Goal: Obtain resource: Download file/media

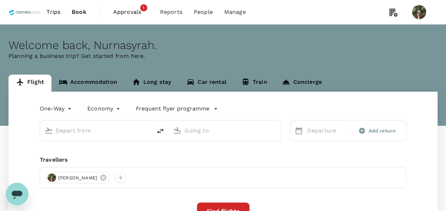
click at [127, 10] on span "Approvals" at bounding box center [130, 12] width 35 height 9
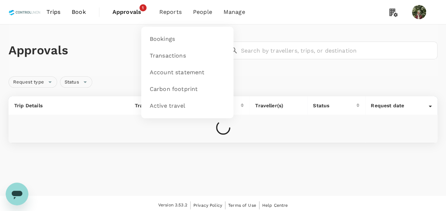
click at [174, 13] on span "Reports" at bounding box center [170, 12] width 22 height 9
click at [173, 37] on span "Bookings" at bounding box center [162, 39] width 25 height 8
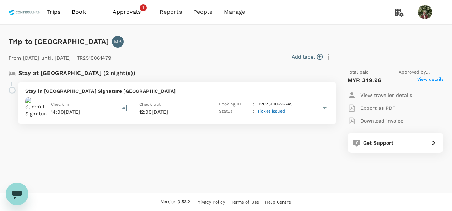
click at [432, 80] on span "View details" at bounding box center [430, 80] width 26 height 9
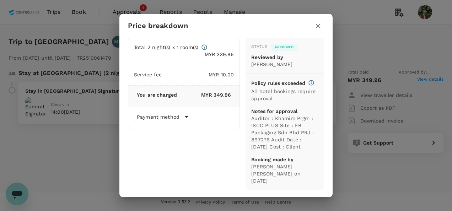
click at [321, 27] on icon "button" at bounding box center [317, 26] width 9 height 9
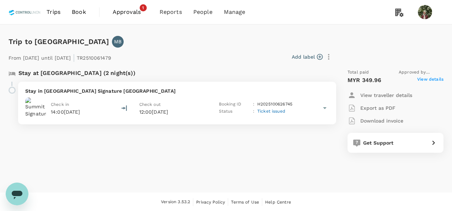
click at [389, 121] on p "Download invoice" at bounding box center [381, 120] width 43 height 7
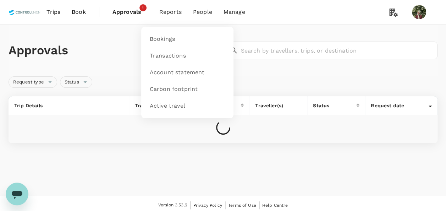
click at [168, 12] on span "Reports" at bounding box center [170, 12] width 22 height 9
click at [168, 50] on link "Transactions" at bounding box center [188, 56] width 84 height 17
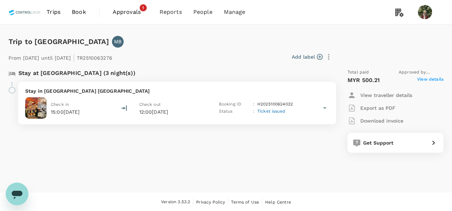
click at [423, 79] on span "View details" at bounding box center [430, 80] width 26 height 9
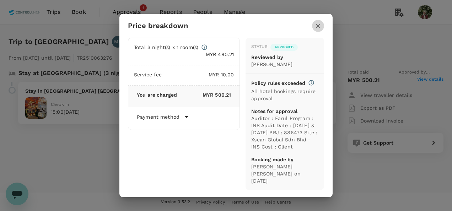
click at [318, 25] on icon "button" at bounding box center [317, 25] width 5 height 5
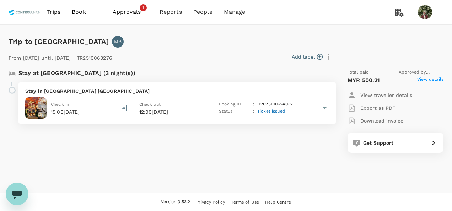
click at [390, 120] on p "Download invoice" at bounding box center [381, 120] width 43 height 7
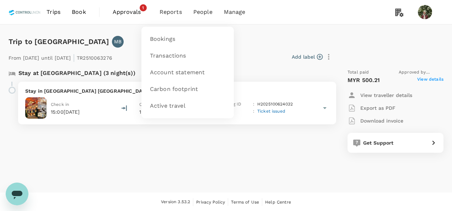
click at [169, 15] on span "Reports" at bounding box center [170, 12] width 22 height 9
click at [169, 35] on span "Bookings" at bounding box center [162, 39] width 25 height 8
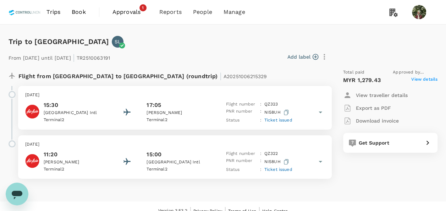
click at [426, 80] on span "View details" at bounding box center [424, 80] width 26 height 9
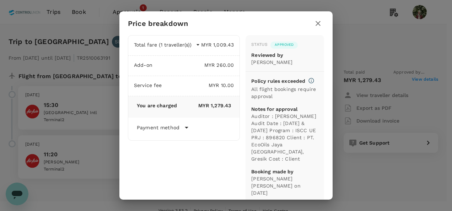
click at [318, 27] on icon "button" at bounding box center [317, 23] width 9 height 9
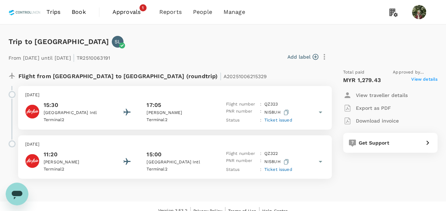
click at [382, 121] on p "Download invoice" at bounding box center [377, 120] width 43 height 7
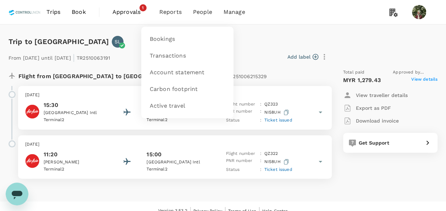
click at [160, 15] on span "Reports" at bounding box center [170, 12] width 22 height 9
click at [166, 40] on span "Bookings" at bounding box center [162, 39] width 25 height 8
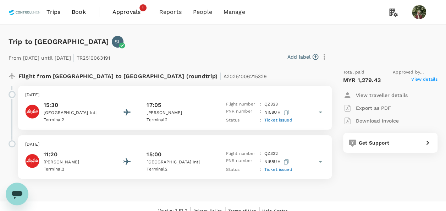
click at [417, 80] on span "View details" at bounding box center [424, 80] width 26 height 9
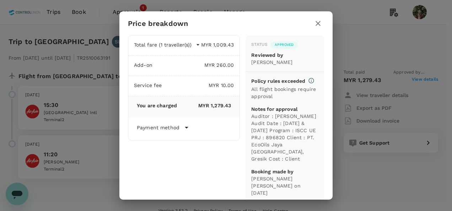
click at [317, 21] on icon "button" at bounding box center [317, 23] width 9 height 9
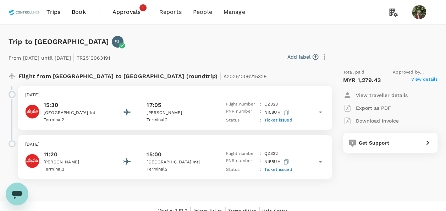
click at [364, 121] on p "Download invoice" at bounding box center [377, 120] width 43 height 7
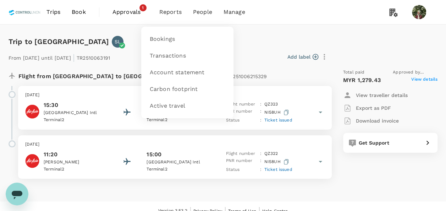
click at [172, 12] on span "Reports" at bounding box center [170, 12] width 22 height 9
click at [168, 42] on span "Bookings" at bounding box center [162, 39] width 25 height 8
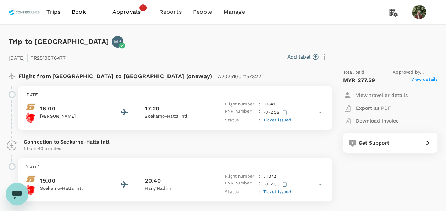
click at [425, 80] on span "View details" at bounding box center [424, 80] width 26 height 9
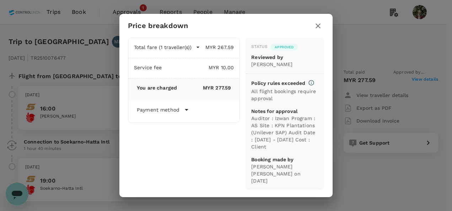
click at [317, 28] on icon "button" at bounding box center [317, 26] width 9 height 9
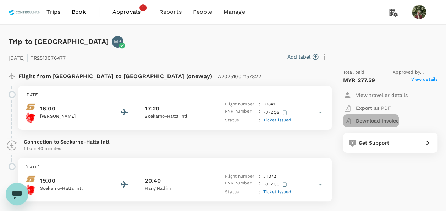
click at [382, 121] on p "Download invoice" at bounding box center [377, 120] width 43 height 7
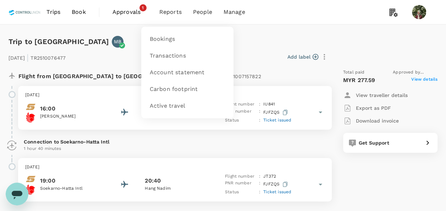
click at [160, 17] on li "Reports" at bounding box center [171, 12] width 34 height 24
click at [160, 38] on span "Bookings" at bounding box center [162, 39] width 25 height 8
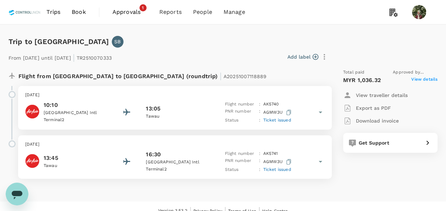
click at [427, 79] on span "View details" at bounding box center [424, 80] width 26 height 9
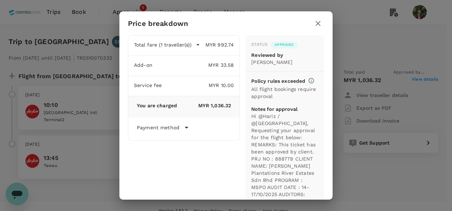
click at [320, 24] on icon "button" at bounding box center [317, 23] width 9 height 9
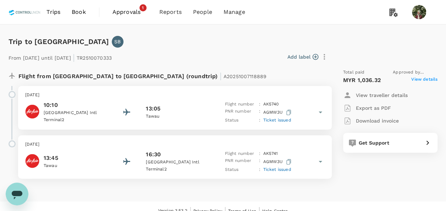
click at [372, 119] on p "Download invoice" at bounding box center [377, 120] width 43 height 7
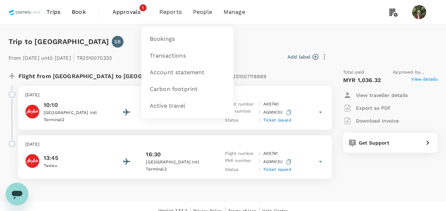
click at [169, 13] on span "Reports" at bounding box center [170, 12] width 22 height 9
click at [167, 44] on link "Bookings" at bounding box center [188, 39] width 84 height 17
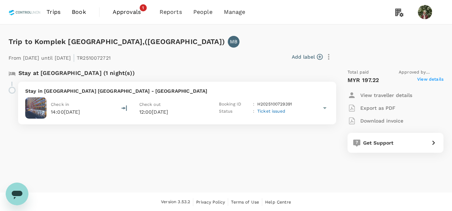
click at [435, 78] on span "View details" at bounding box center [430, 80] width 26 height 9
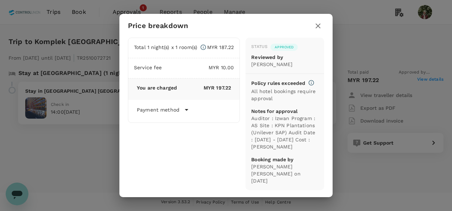
click at [318, 26] on icon "button" at bounding box center [317, 25] width 5 height 5
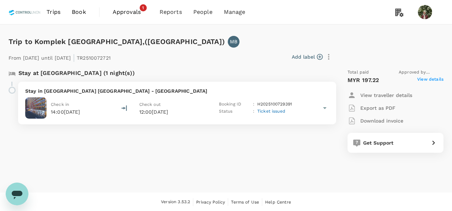
click at [391, 125] on button "Download invoice" at bounding box center [375, 120] width 56 height 13
click at [281, 166] on div "Trip to Komplek Nagoya Thamrin City,(Batam) MB From 16 Oct 2025 until 17 Oct 20…" at bounding box center [226, 108] width 452 height 168
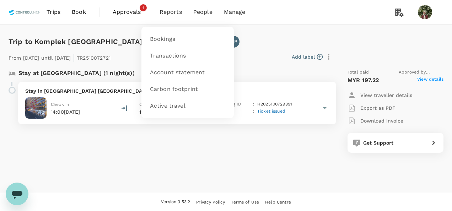
click at [165, 14] on span "Reports" at bounding box center [170, 12] width 22 height 9
click at [163, 40] on span "Bookings" at bounding box center [162, 39] width 25 height 8
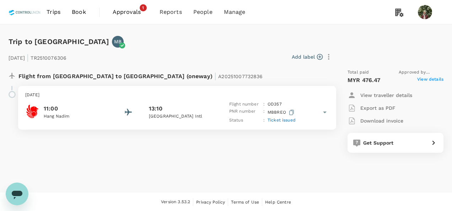
click at [439, 78] on span "View details" at bounding box center [430, 80] width 26 height 9
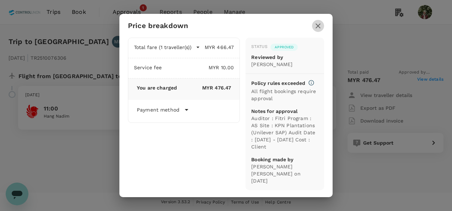
click at [316, 26] on icon "button" at bounding box center [317, 26] width 9 height 9
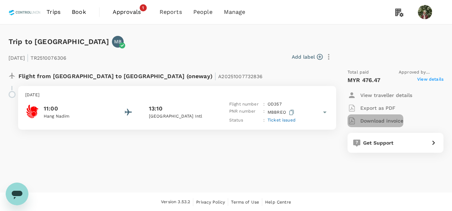
click at [390, 116] on div "Download invoice" at bounding box center [375, 120] width 56 height 9
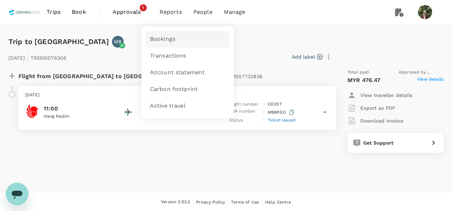
click at [167, 40] on span "Bookings" at bounding box center [162, 39] width 25 height 8
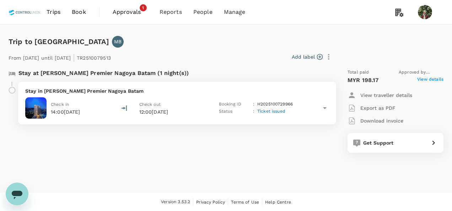
click at [435, 77] on span "View details" at bounding box center [430, 80] width 26 height 9
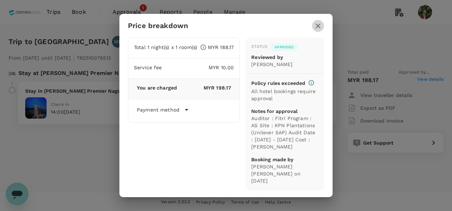
click at [322, 26] on icon "button" at bounding box center [317, 26] width 9 height 9
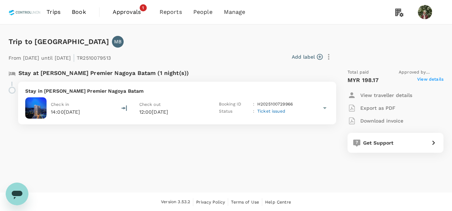
click at [390, 120] on p "Download invoice" at bounding box center [381, 120] width 43 height 7
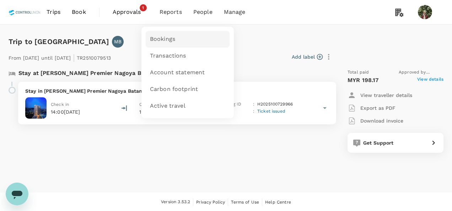
click at [169, 38] on span "Bookings" at bounding box center [162, 39] width 25 height 8
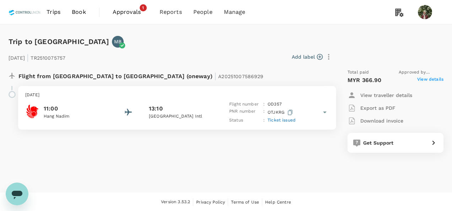
click at [428, 79] on span "View details" at bounding box center [430, 80] width 26 height 9
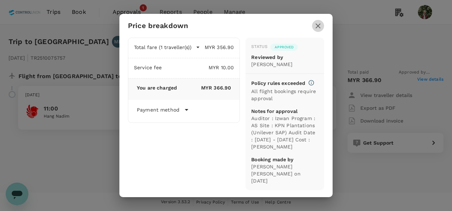
click at [318, 26] on icon "button" at bounding box center [317, 25] width 5 height 5
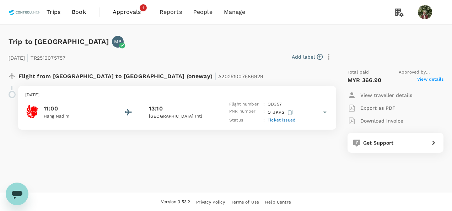
click at [373, 124] on button "Download invoice" at bounding box center [375, 120] width 56 height 13
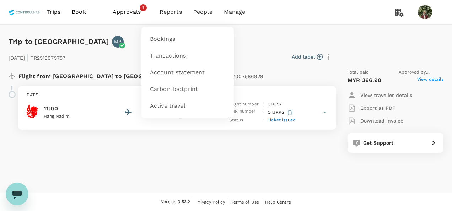
click at [170, 18] on li "Reports" at bounding box center [171, 12] width 34 height 24
click at [168, 45] on link "Bookings" at bounding box center [188, 39] width 84 height 17
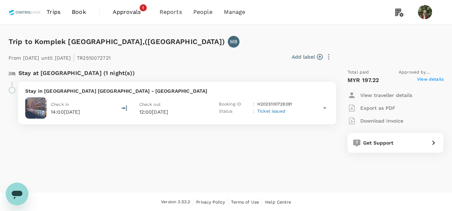
click at [430, 80] on span "View details" at bounding box center [430, 80] width 26 height 9
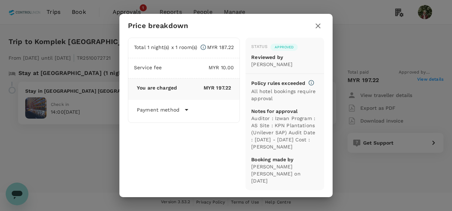
click at [320, 28] on icon "button" at bounding box center [317, 26] width 9 height 9
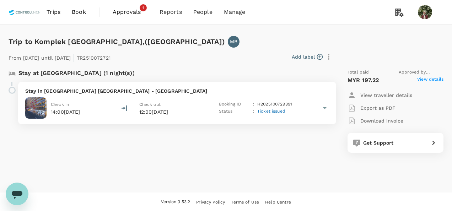
click at [387, 119] on p "Download invoice" at bounding box center [381, 120] width 43 height 7
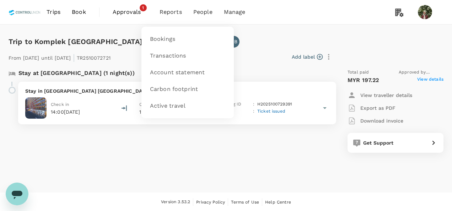
click at [175, 13] on span "Reports" at bounding box center [170, 12] width 22 height 9
click at [170, 5] on li "Reports" at bounding box center [171, 12] width 34 height 24
click at [170, 7] on li "Reports" at bounding box center [171, 12] width 34 height 24
click at [171, 16] on li "Reports" at bounding box center [171, 12] width 34 height 24
click at [170, 39] on span "Bookings" at bounding box center [162, 39] width 25 height 8
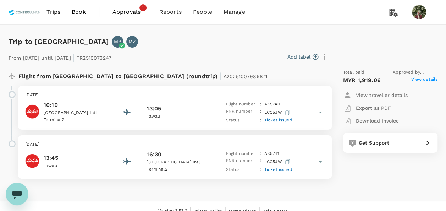
click at [419, 78] on span "View details" at bounding box center [424, 80] width 26 height 9
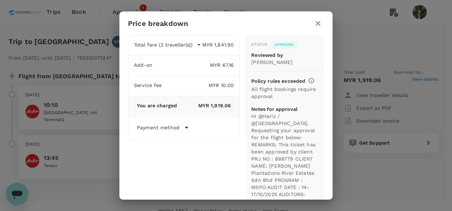
click at [318, 24] on icon "button" at bounding box center [317, 23] width 5 height 5
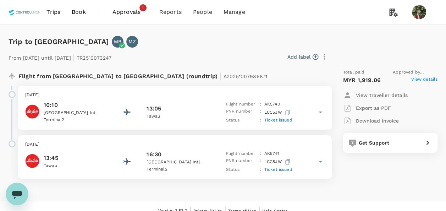
click at [376, 121] on p "Download invoice" at bounding box center [377, 120] width 43 height 7
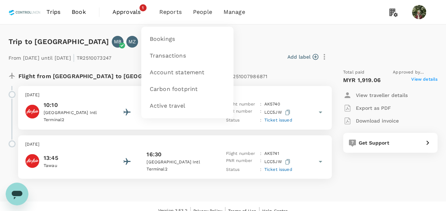
click at [171, 15] on span "Reports" at bounding box center [170, 12] width 22 height 9
click at [170, 43] on link "Bookings" at bounding box center [188, 39] width 84 height 17
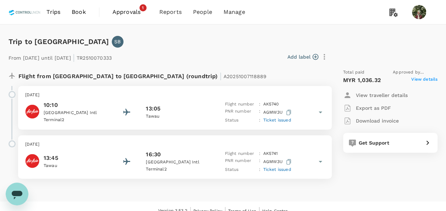
click at [421, 78] on span "View details" at bounding box center [424, 80] width 26 height 9
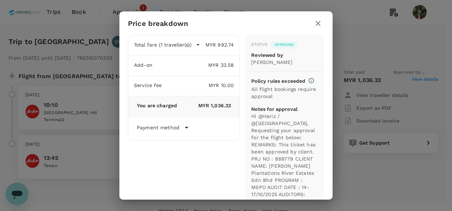
click at [315, 20] on icon "button" at bounding box center [317, 23] width 9 height 9
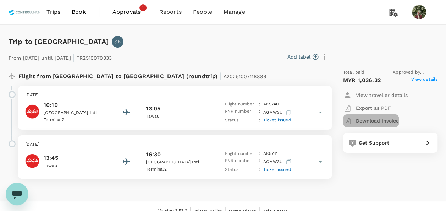
click at [367, 119] on p "Download invoice" at bounding box center [377, 120] width 43 height 7
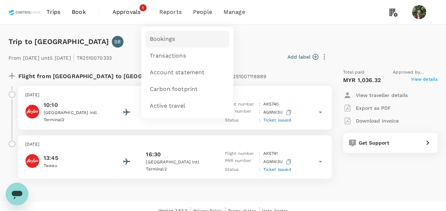
click at [166, 36] on span "Bookings" at bounding box center [162, 39] width 25 height 8
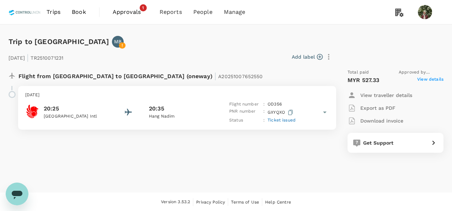
click at [431, 76] on span "View details" at bounding box center [430, 80] width 26 height 9
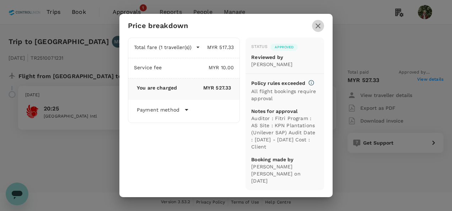
click at [317, 26] on icon "button" at bounding box center [317, 26] width 9 height 9
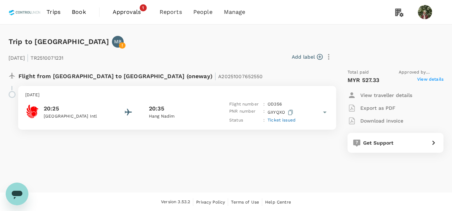
click at [379, 119] on p "Download invoice" at bounding box center [381, 120] width 43 height 7
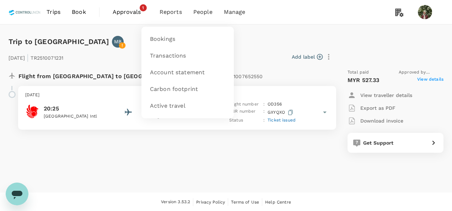
click at [180, 14] on span "Reports" at bounding box center [170, 12] width 22 height 9
click at [185, 42] on link "Bookings" at bounding box center [188, 39] width 84 height 17
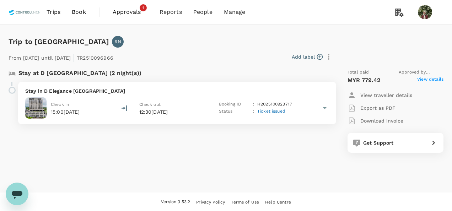
click at [436, 79] on span "View details" at bounding box center [430, 80] width 26 height 9
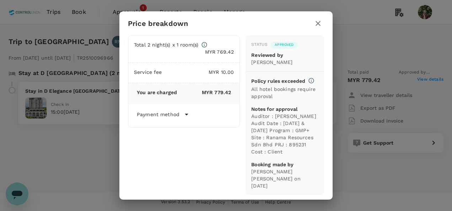
click at [322, 26] on icon "button" at bounding box center [317, 23] width 9 height 9
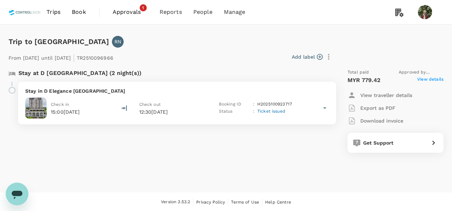
click at [373, 121] on p "Download invoice" at bounding box center [381, 120] width 43 height 7
click at [176, 15] on span "Reports" at bounding box center [170, 12] width 22 height 9
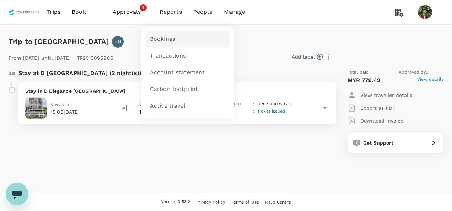
click at [166, 41] on span "Bookings" at bounding box center [162, 39] width 25 height 8
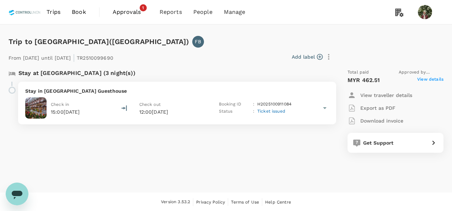
click at [441, 78] on span "View details" at bounding box center [430, 80] width 26 height 9
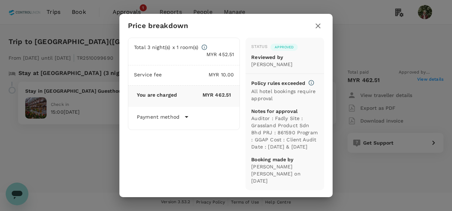
click at [316, 25] on icon "button" at bounding box center [317, 25] width 5 height 5
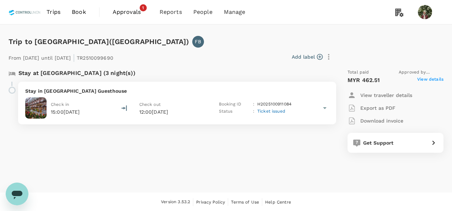
click at [383, 119] on p "Download invoice" at bounding box center [381, 120] width 43 height 7
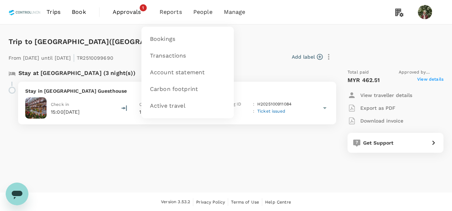
click at [171, 10] on span "Reports" at bounding box center [170, 12] width 22 height 9
click at [169, 41] on span "Bookings" at bounding box center [162, 39] width 25 height 8
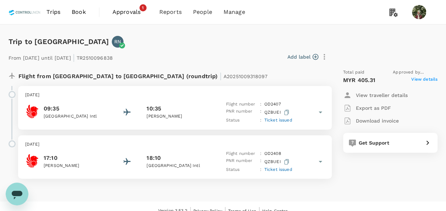
click at [435, 81] on span "View details" at bounding box center [424, 80] width 26 height 9
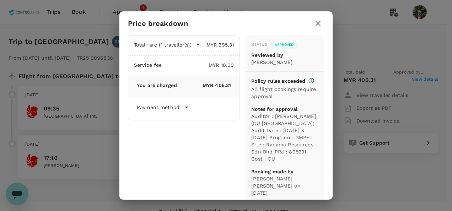
click at [317, 24] on icon "button" at bounding box center [317, 23] width 5 height 5
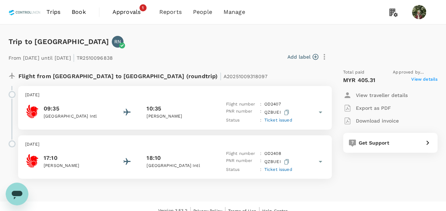
click at [386, 124] on p "Download invoice" at bounding box center [377, 120] width 43 height 7
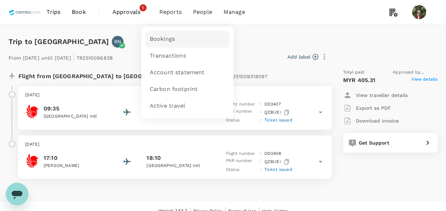
click at [168, 38] on span "Bookings" at bounding box center [162, 39] width 25 height 8
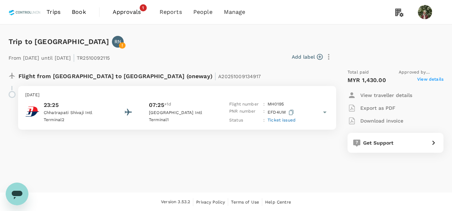
click at [434, 79] on span "View details" at bounding box center [430, 80] width 26 height 9
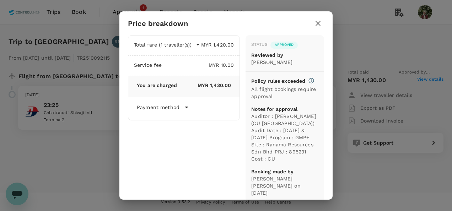
click at [321, 23] on icon "button" at bounding box center [317, 23] width 9 height 9
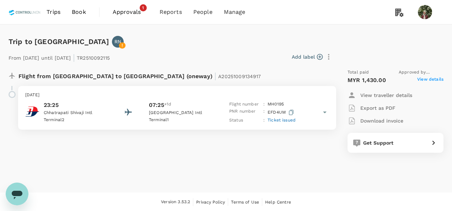
click at [380, 116] on div "Download invoice" at bounding box center [375, 120] width 56 height 9
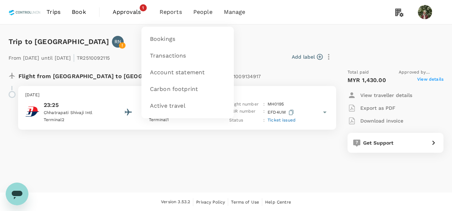
click at [168, 11] on span "Reports" at bounding box center [170, 12] width 22 height 9
click at [164, 48] on link "Transactions" at bounding box center [188, 56] width 84 height 17
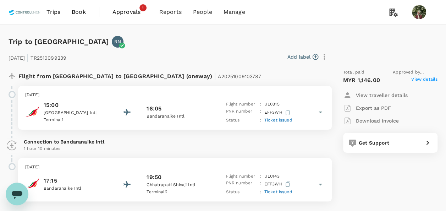
click at [432, 77] on span "View details" at bounding box center [424, 80] width 26 height 9
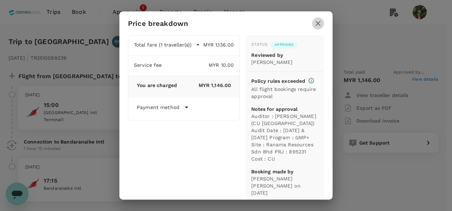
click at [317, 24] on icon "button" at bounding box center [317, 23] width 5 height 5
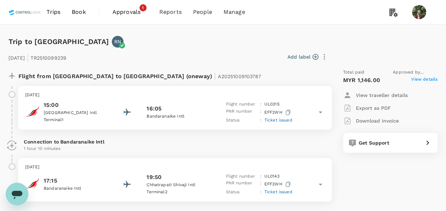
click at [379, 120] on p "Download invoice" at bounding box center [377, 120] width 43 height 7
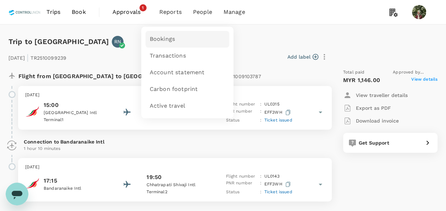
click at [164, 36] on span "Bookings" at bounding box center [162, 39] width 25 height 8
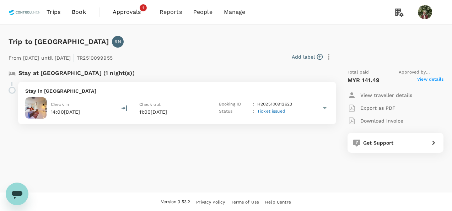
click at [428, 77] on span "View details" at bounding box center [430, 80] width 26 height 9
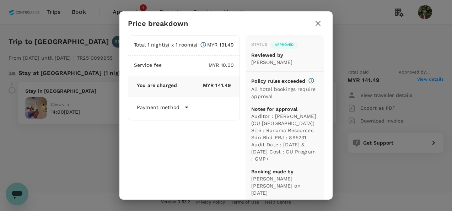
click at [317, 23] on icon "button" at bounding box center [317, 23] width 5 height 5
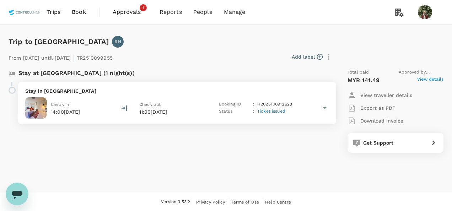
click at [376, 122] on p "Download invoice" at bounding box center [381, 120] width 43 height 7
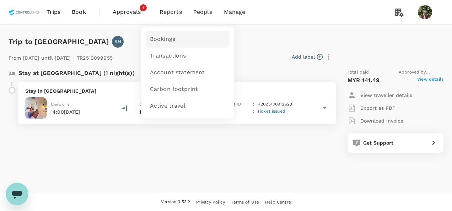
click at [169, 32] on link "Bookings" at bounding box center [188, 39] width 84 height 17
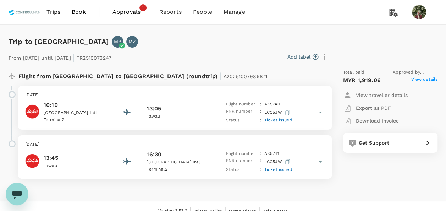
click at [426, 79] on span "View details" at bounding box center [424, 80] width 26 height 9
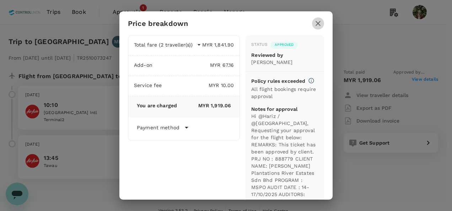
click at [319, 23] on icon "button" at bounding box center [317, 23] width 9 height 9
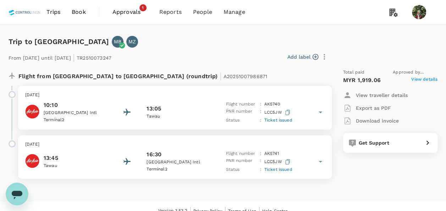
click at [371, 120] on p "Download invoice" at bounding box center [377, 120] width 43 height 7
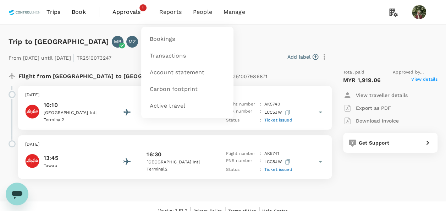
click at [162, 14] on span "Reports" at bounding box center [170, 12] width 22 height 9
click at [170, 42] on span "Bookings" at bounding box center [162, 39] width 25 height 8
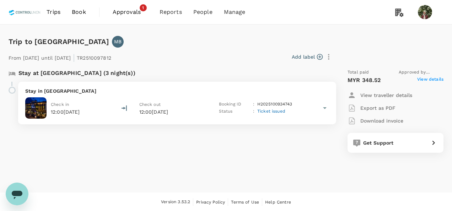
click at [428, 79] on span "View details" at bounding box center [430, 80] width 26 height 9
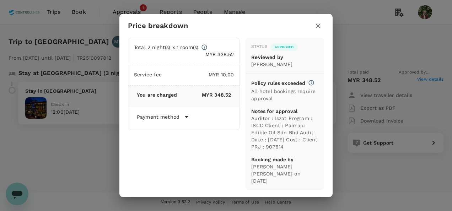
click at [318, 22] on icon "button" at bounding box center [317, 26] width 9 height 9
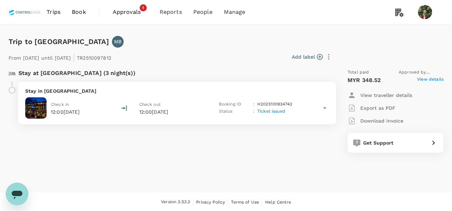
click at [375, 121] on p "Download invoice" at bounding box center [381, 120] width 43 height 7
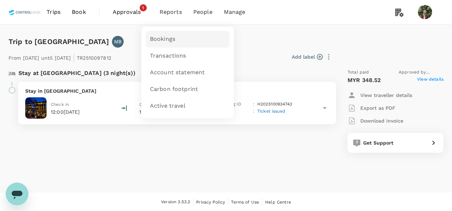
click at [164, 41] on span "Bookings" at bounding box center [162, 39] width 25 height 8
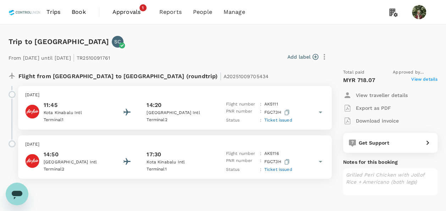
click at [425, 79] on span "View details" at bounding box center [424, 80] width 26 height 9
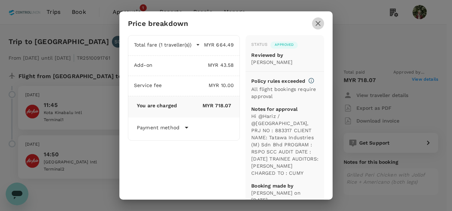
click at [319, 21] on icon "button" at bounding box center [317, 23] width 5 height 5
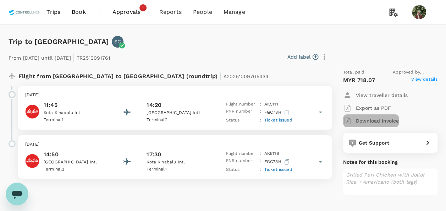
click at [378, 120] on p "Download invoice" at bounding box center [377, 120] width 43 height 7
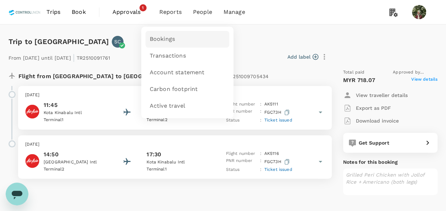
click at [169, 39] on span "Bookings" at bounding box center [162, 39] width 25 height 8
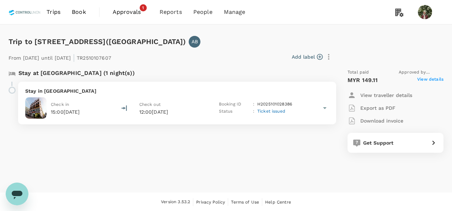
click at [435, 79] on span "View details" at bounding box center [430, 80] width 26 height 9
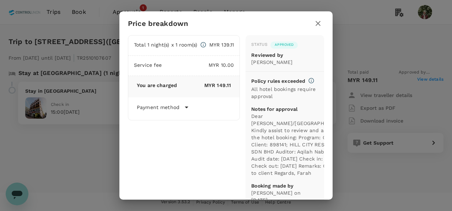
click at [319, 24] on icon "button" at bounding box center [317, 23] width 5 height 5
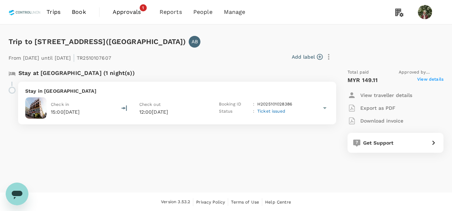
click at [392, 121] on p "Download invoice" at bounding box center [381, 120] width 43 height 7
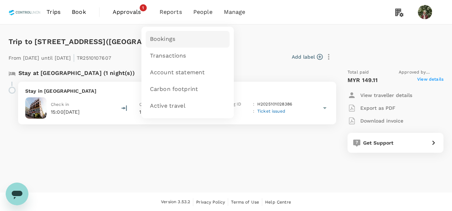
click at [171, 47] on link "Bookings" at bounding box center [188, 39] width 84 height 17
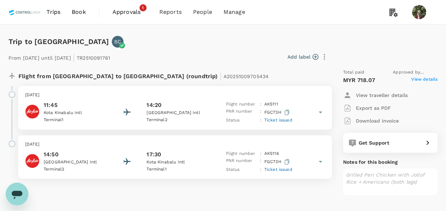
click at [435, 75] on span "Approved by Muhammad Hariz Bin Abdul Rahman" at bounding box center [415, 72] width 45 height 7
click at [435, 77] on span "View details" at bounding box center [424, 80] width 26 height 9
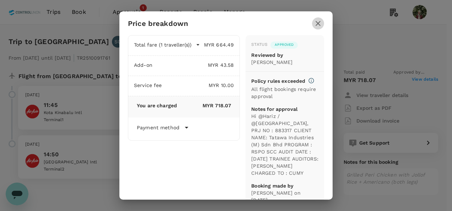
click at [315, 27] on icon "button" at bounding box center [317, 23] width 9 height 9
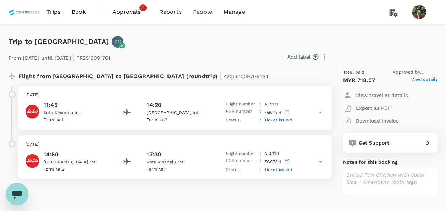
click at [373, 121] on p "Download invoice" at bounding box center [377, 120] width 43 height 7
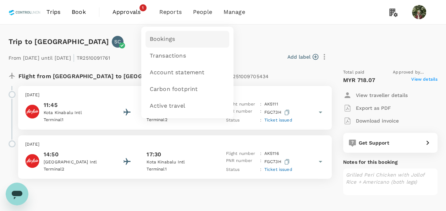
click at [171, 43] on link "Bookings" at bounding box center [188, 39] width 84 height 17
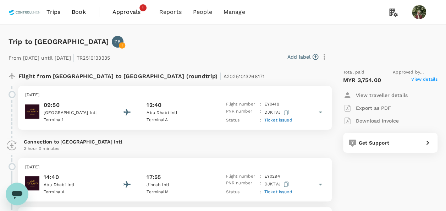
click at [428, 80] on span "View details" at bounding box center [424, 80] width 26 height 9
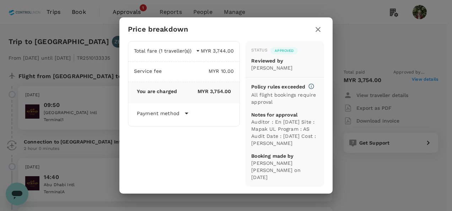
click at [320, 28] on icon "button" at bounding box center [317, 29] width 9 height 9
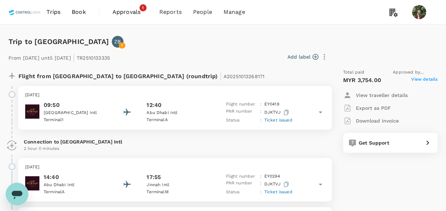
click at [386, 118] on p "Download invoice" at bounding box center [377, 120] width 43 height 7
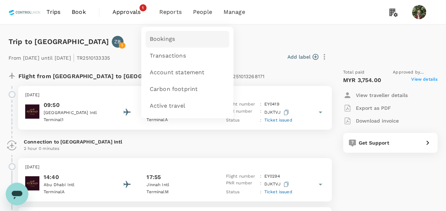
click at [159, 34] on link "Bookings" at bounding box center [188, 39] width 84 height 17
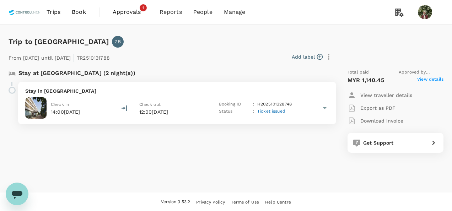
click at [437, 80] on span "View details" at bounding box center [430, 80] width 26 height 9
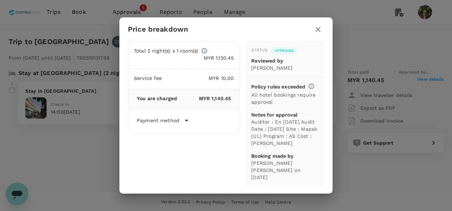
click at [317, 30] on icon "button" at bounding box center [317, 29] width 5 height 5
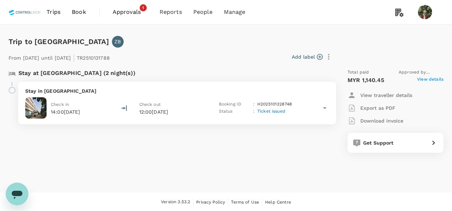
click at [382, 125] on div "Download invoice" at bounding box center [375, 120] width 56 height 9
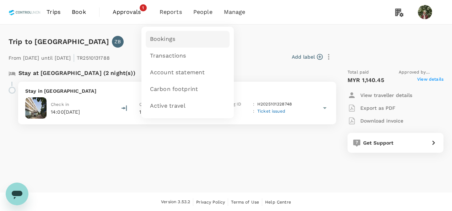
click at [166, 43] on link "Bookings" at bounding box center [188, 39] width 84 height 17
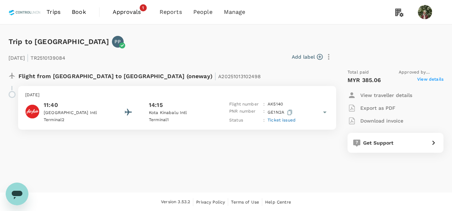
click at [423, 80] on span "View details" at bounding box center [430, 80] width 26 height 9
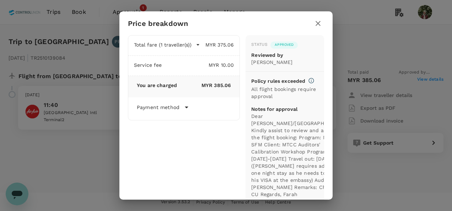
click at [316, 18] on button "button" at bounding box center [318, 23] width 12 height 12
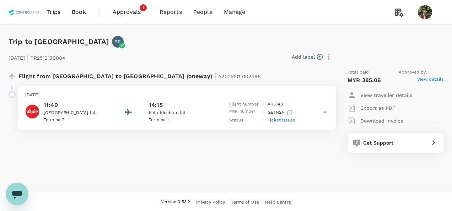
click at [382, 120] on p "Download invoice" at bounding box center [381, 120] width 43 height 7
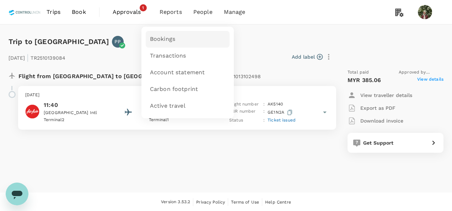
click at [165, 43] on link "Bookings" at bounding box center [188, 39] width 84 height 17
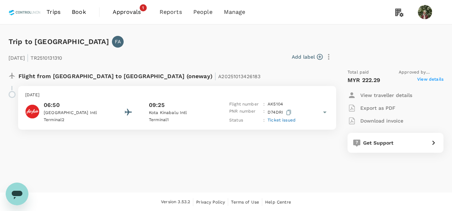
click at [426, 82] on span "View details" at bounding box center [430, 80] width 26 height 9
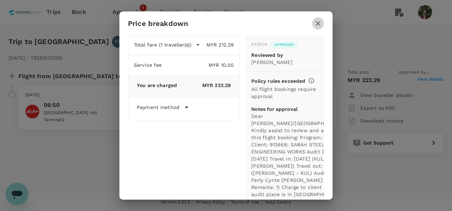
click at [320, 24] on icon "button" at bounding box center [317, 23] width 9 height 9
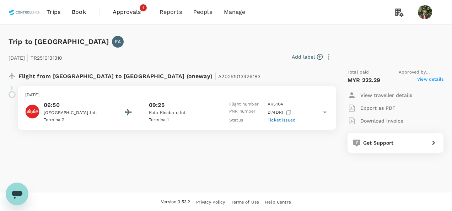
click at [380, 118] on p "Download invoice" at bounding box center [381, 120] width 43 height 7
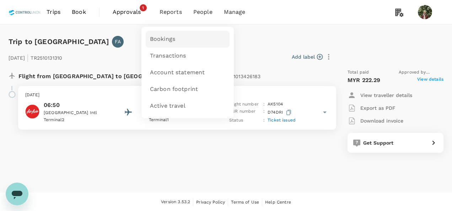
click at [162, 41] on span "Bookings" at bounding box center [162, 39] width 25 height 8
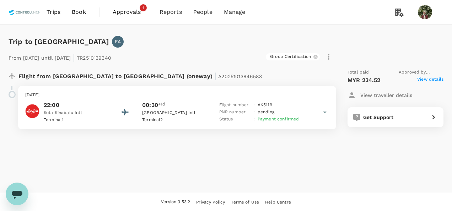
click at [435, 80] on span "View details" at bounding box center [430, 80] width 26 height 9
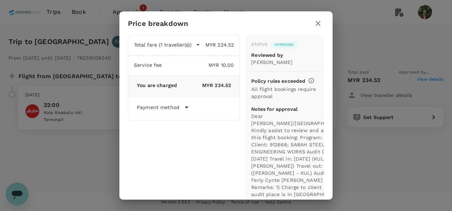
click at [313, 26] on button "button" at bounding box center [318, 23] width 12 height 12
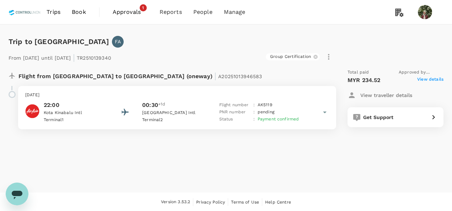
click at [430, 77] on span "View details" at bounding box center [430, 80] width 26 height 9
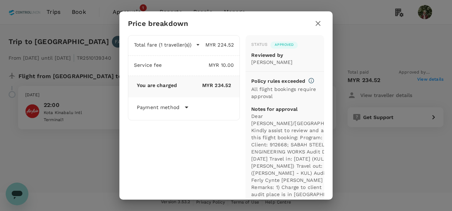
click at [318, 23] on icon "button" at bounding box center [317, 23] width 5 height 5
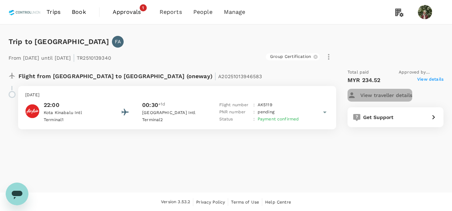
click at [397, 93] on p "View traveller details" at bounding box center [386, 95] width 52 height 7
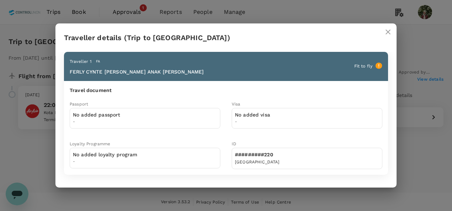
click at [387, 36] on icon "close" at bounding box center [387, 32] width 9 height 9
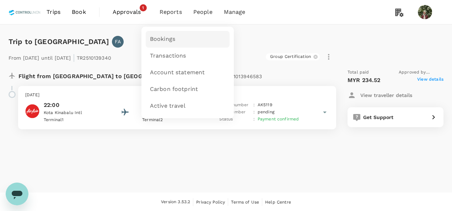
click at [174, 36] on link "Bookings" at bounding box center [188, 39] width 84 height 17
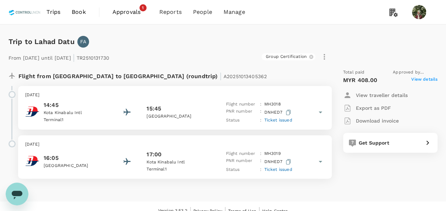
click at [423, 76] on span "View details" at bounding box center [424, 80] width 26 height 9
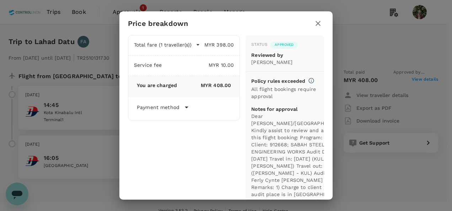
click at [317, 26] on icon "button" at bounding box center [317, 23] width 9 height 9
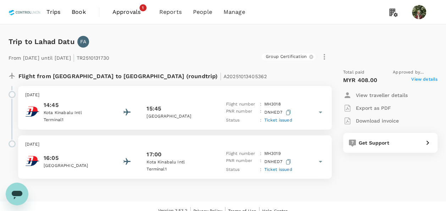
click at [361, 119] on p "Download invoice" at bounding box center [377, 120] width 43 height 7
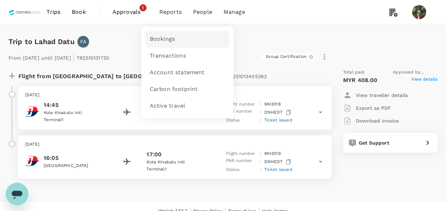
click at [164, 44] on link "Bookings" at bounding box center [188, 39] width 84 height 17
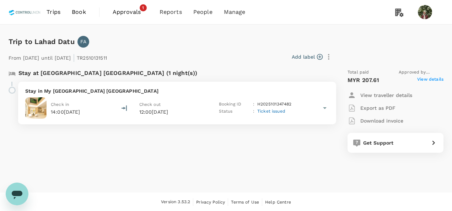
click at [436, 79] on span "View details" at bounding box center [430, 80] width 26 height 9
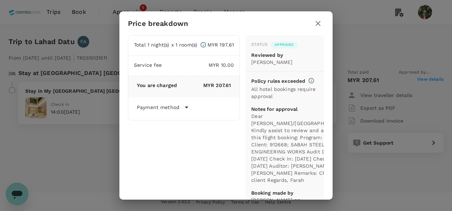
click at [314, 26] on icon "button" at bounding box center [317, 23] width 9 height 9
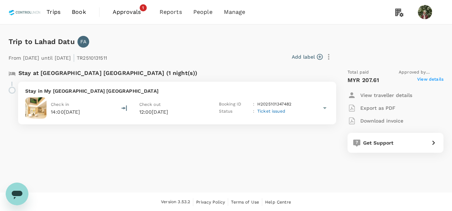
click at [394, 120] on p "Download invoice" at bounding box center [381, 120] width 43 height 7
click at [255, 164] on div "Stay at My Inn Hotel Lahad Datu (1 night(s)) Stay in My Inn Hotel Lahad Datu Ch…" at bounding box center [226, 113] width 435 height 101
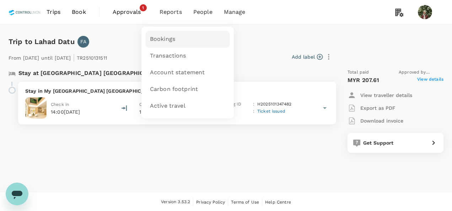
click at [170, 41] on span "Bookings" at bounding box center [162, 39] width 25 height 8
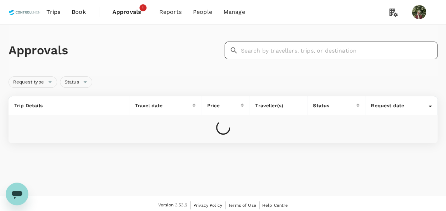
click at [277, 58] on input "text" at bounding box center [339, 51] width 197 height 18
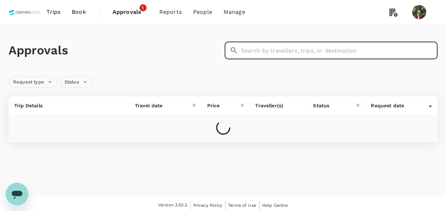
paste input "TT-20251003609443"
type input "TT-20251003609443"
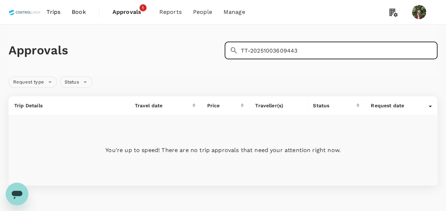
click at [76, 17] on link "Book" at bounding box center [79, 12] width 26 height 24
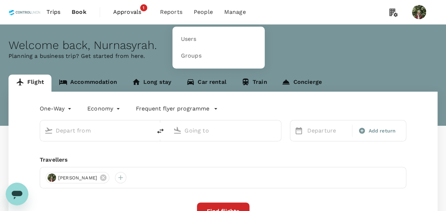
click at [207, 13] on span "People" at bounding box center [203, 12] width 19 height 9
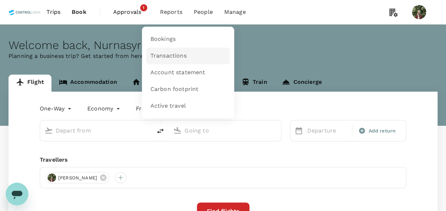
click at [172, 54] on span "Transactions" at bounding box center [169, 56] width 36 height 8
